Goal: Information Seeking & Learning: Learn about a topic

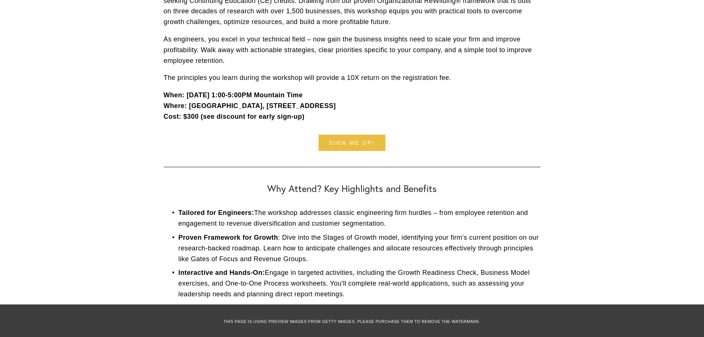
scroll to position [185, 0]
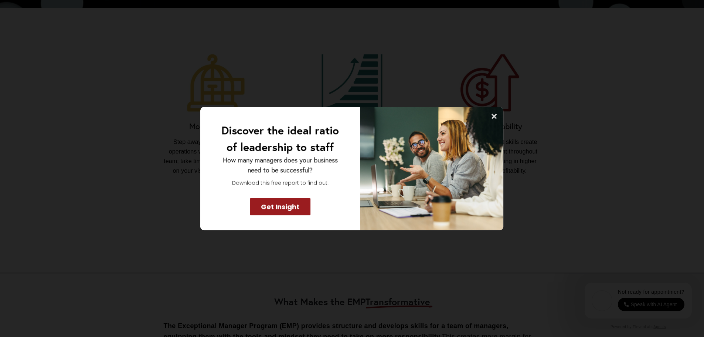
click at [497, 114] on icon at bounding box center [494, 115] width 5 height 5
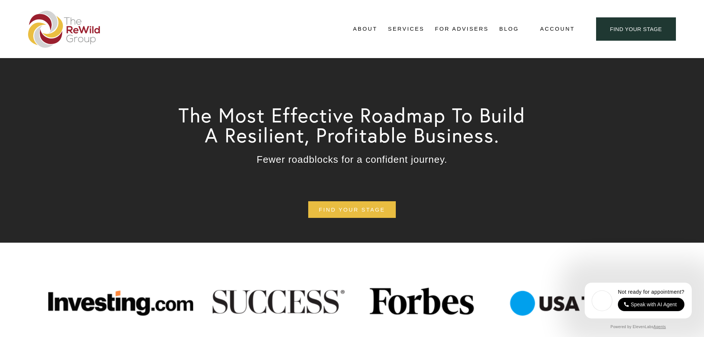
click at [0, 0] on span "Adviser Network" at bounding box center [0, 0] width 0 height 0
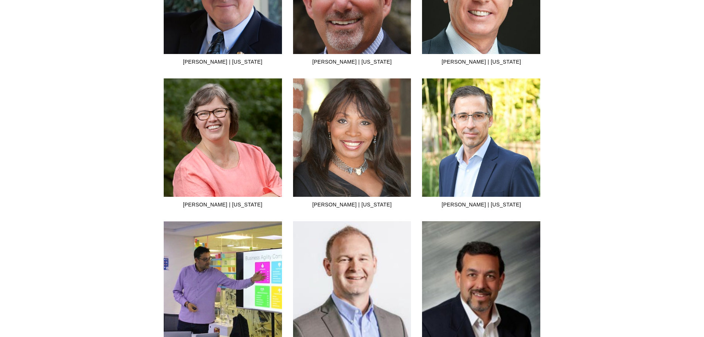
scroll to position [1552, 0]
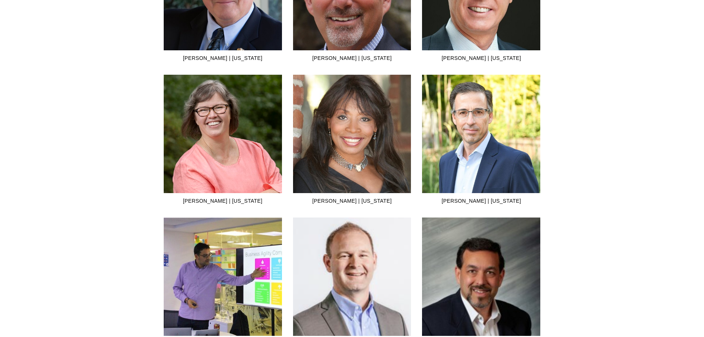
click at [348, 186] on img at bounding box center [352, 134] width 118 height 128
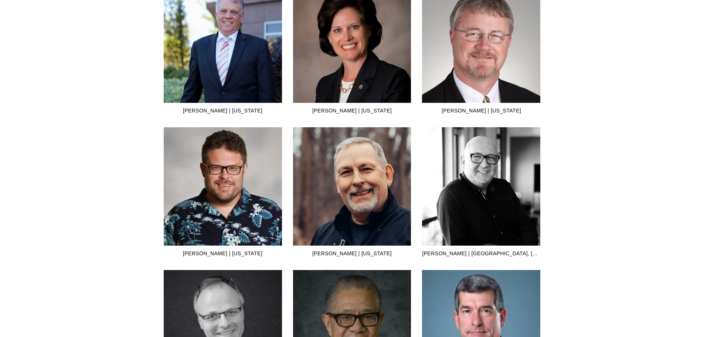
scroll to position [924, 0]
